Goal: Navigation & Orientation: Go to known website

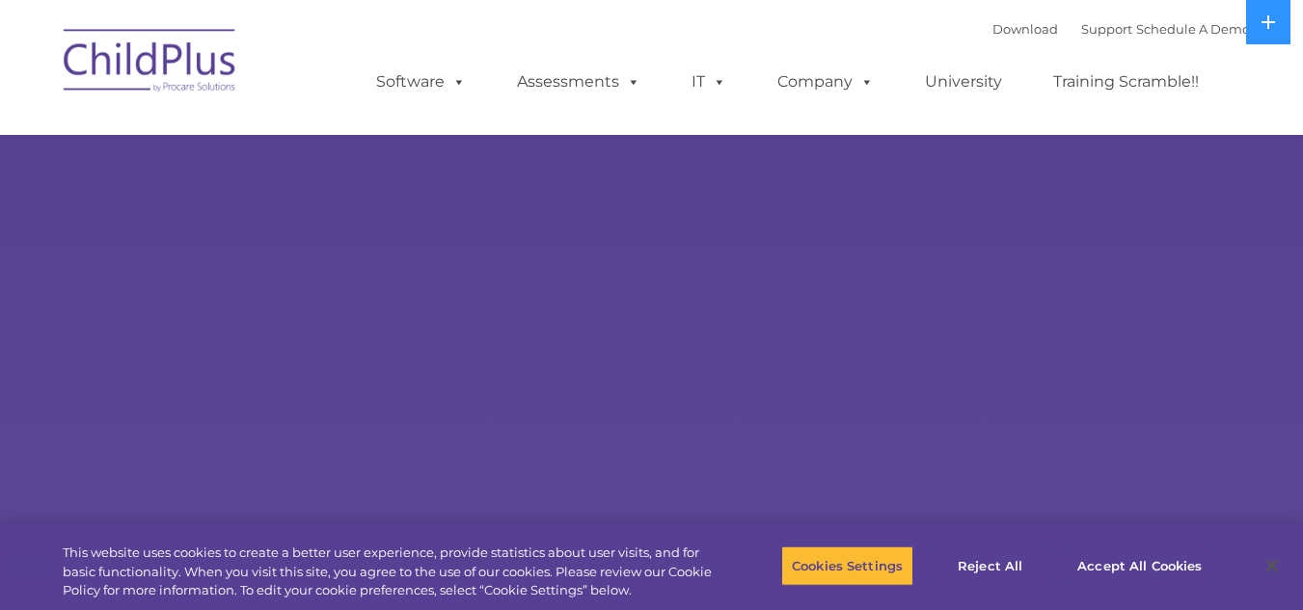
select select "MEDIUM"
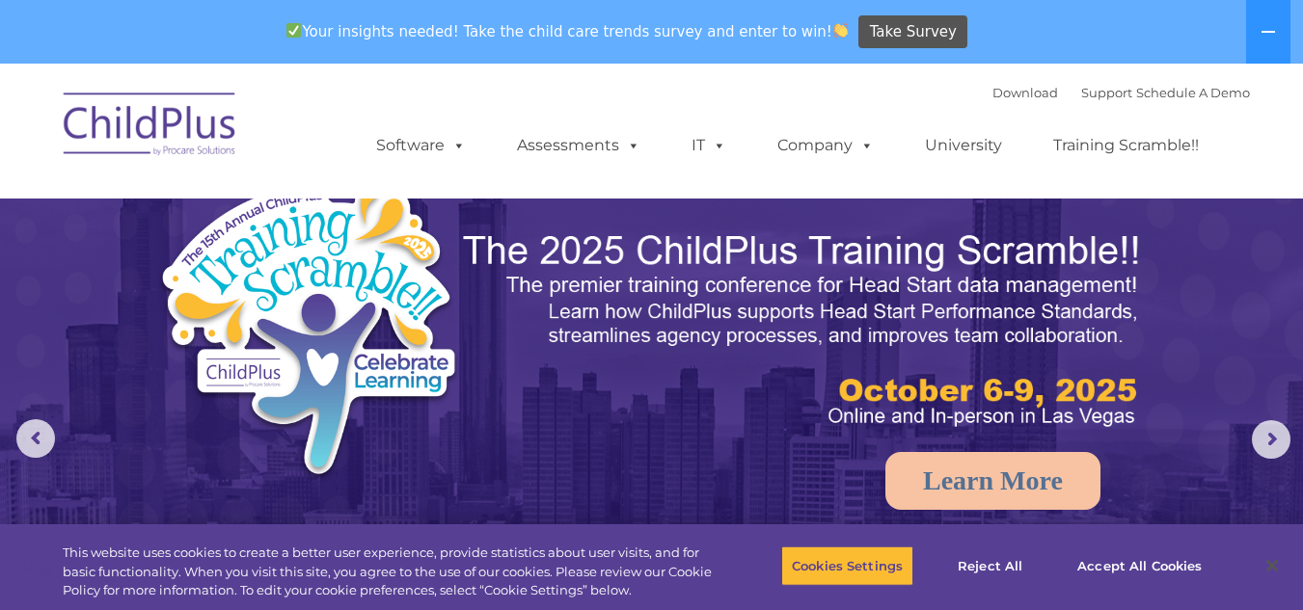
click at [187, 127] on img at bounding box center [150, 127] width 193 height 96
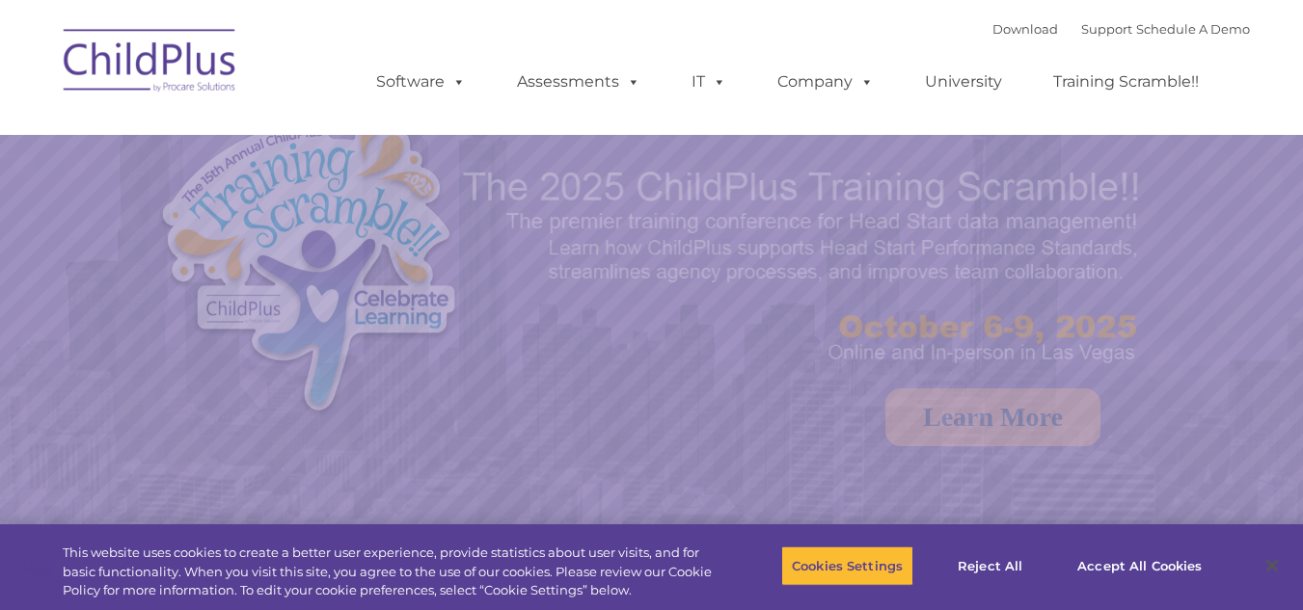
select select "MEDIUM"
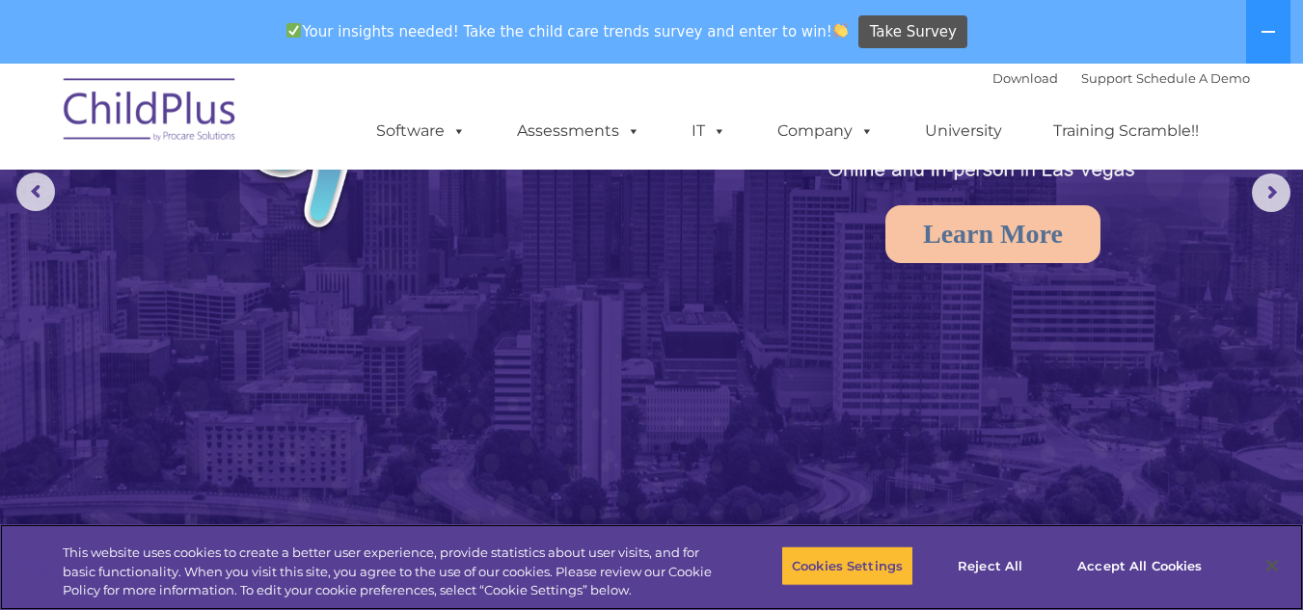
scroll to position [173, 0]
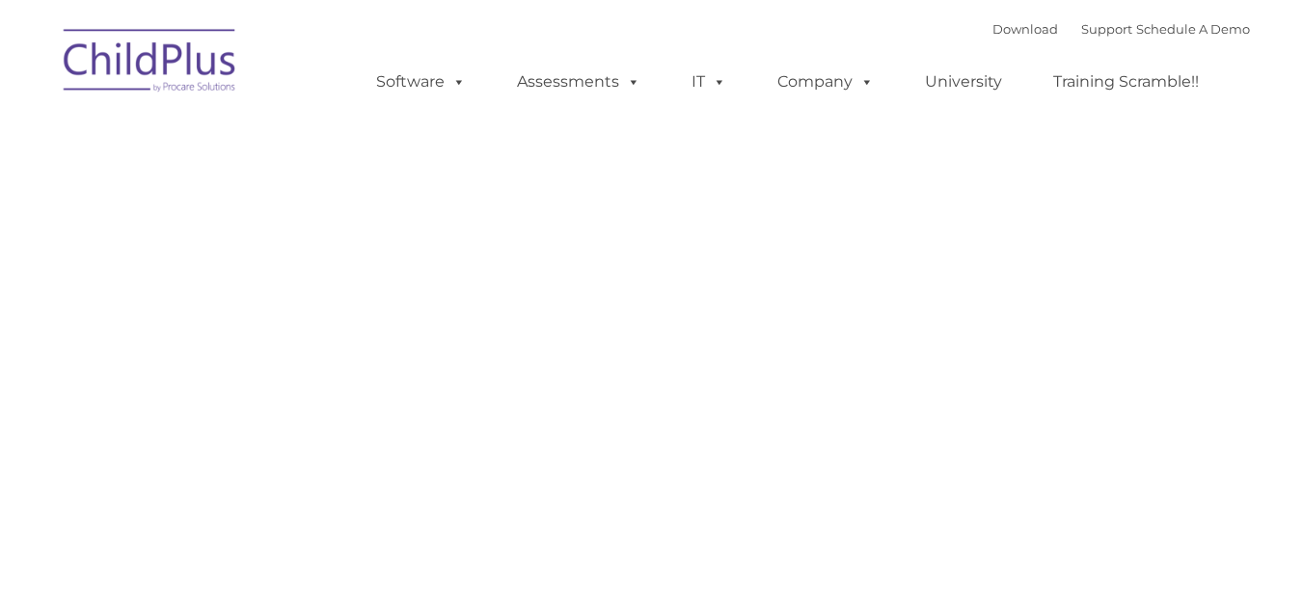
type input ""
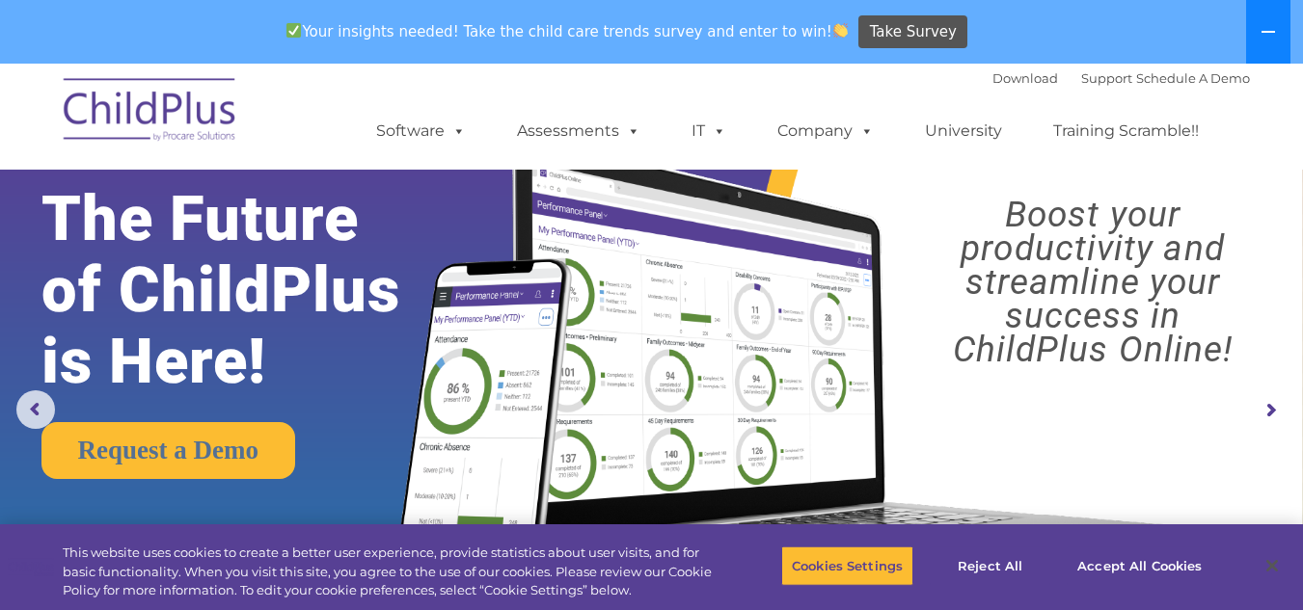
click at [1279, 29] on button at bounding box center [1268, 32] width 44 height 64
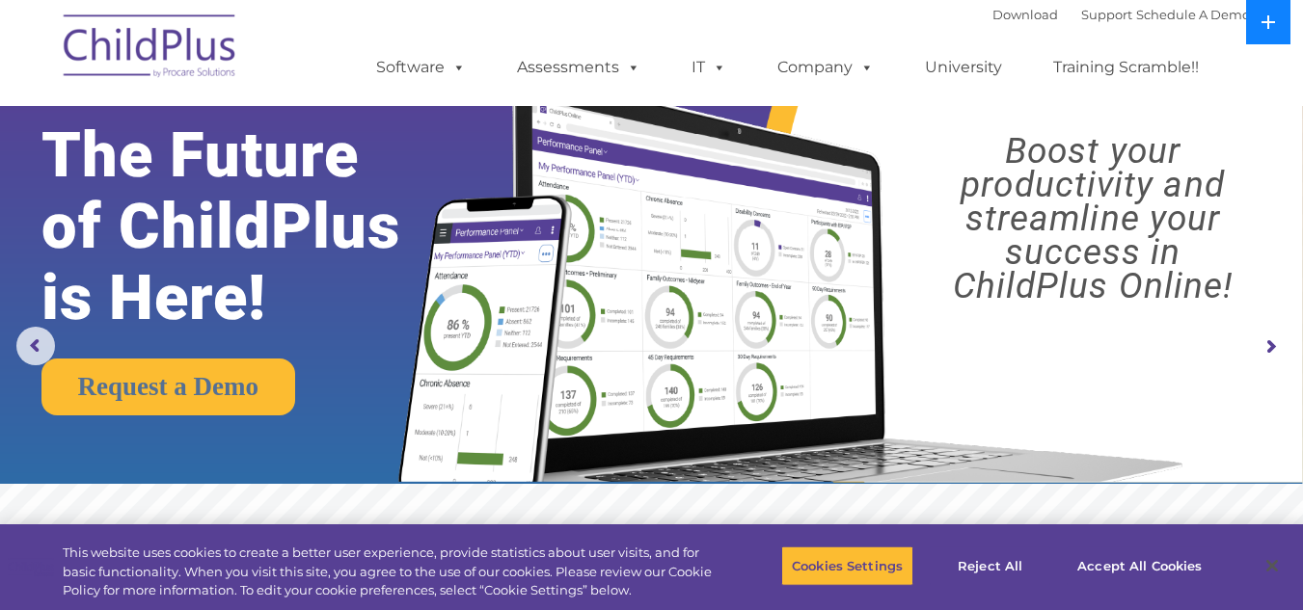
click at [1277, 29] on button at bounding box center [1268, 22] width 44 height 44
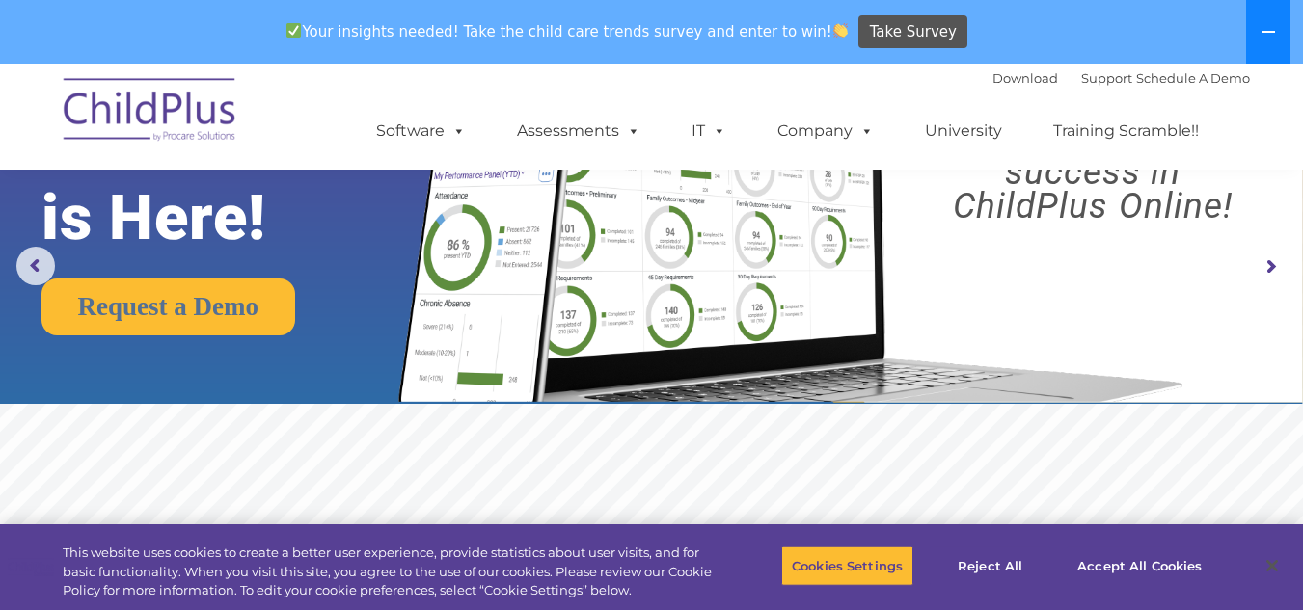
scroll to position [36, 0]
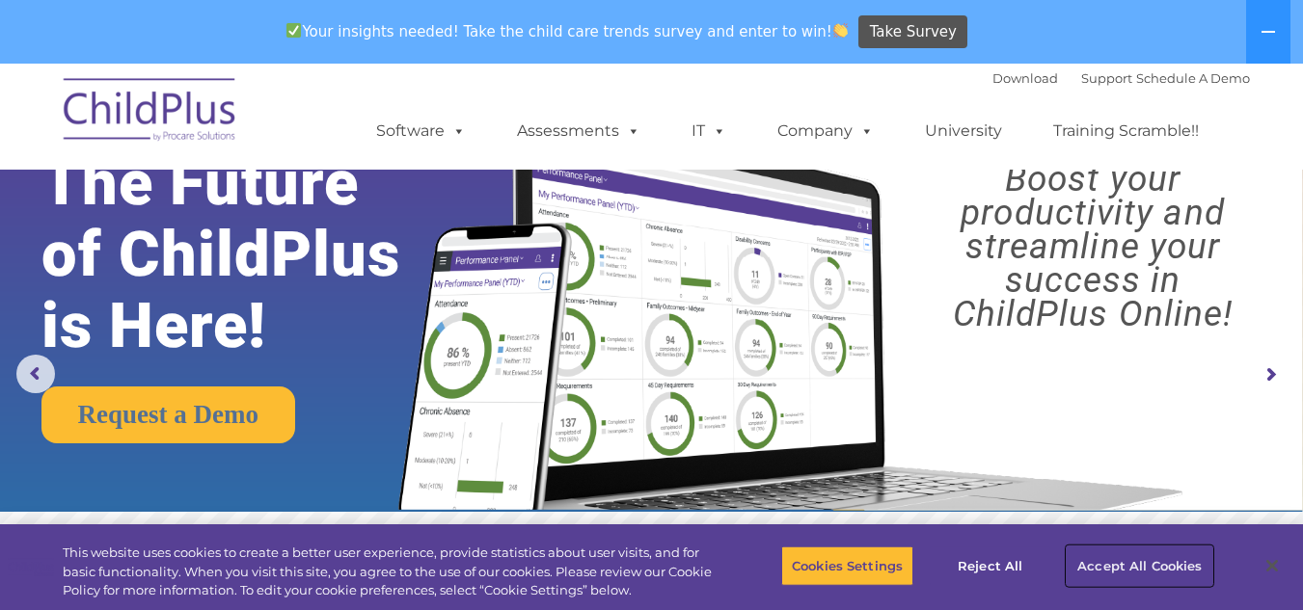
click at [1124, 573] on button "Accept All Cookies" at bounding box center [1139, 566] width 146 height 40
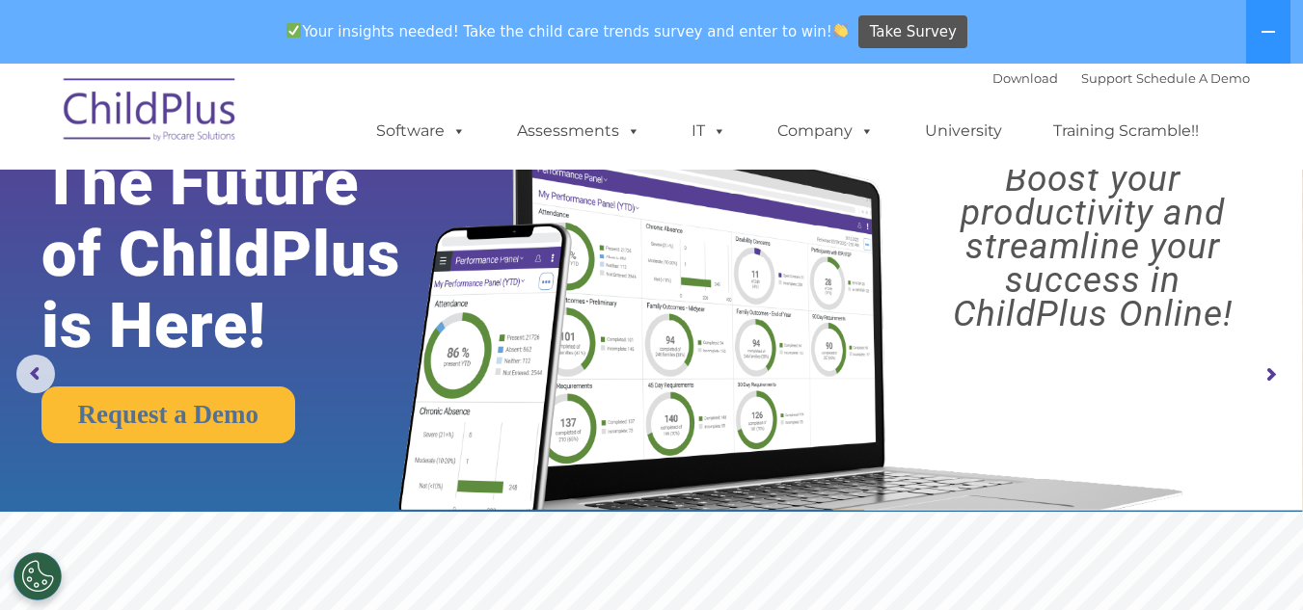
scroll to position [0, 0]
